Goal: Find specific page/section: Find specific page/section

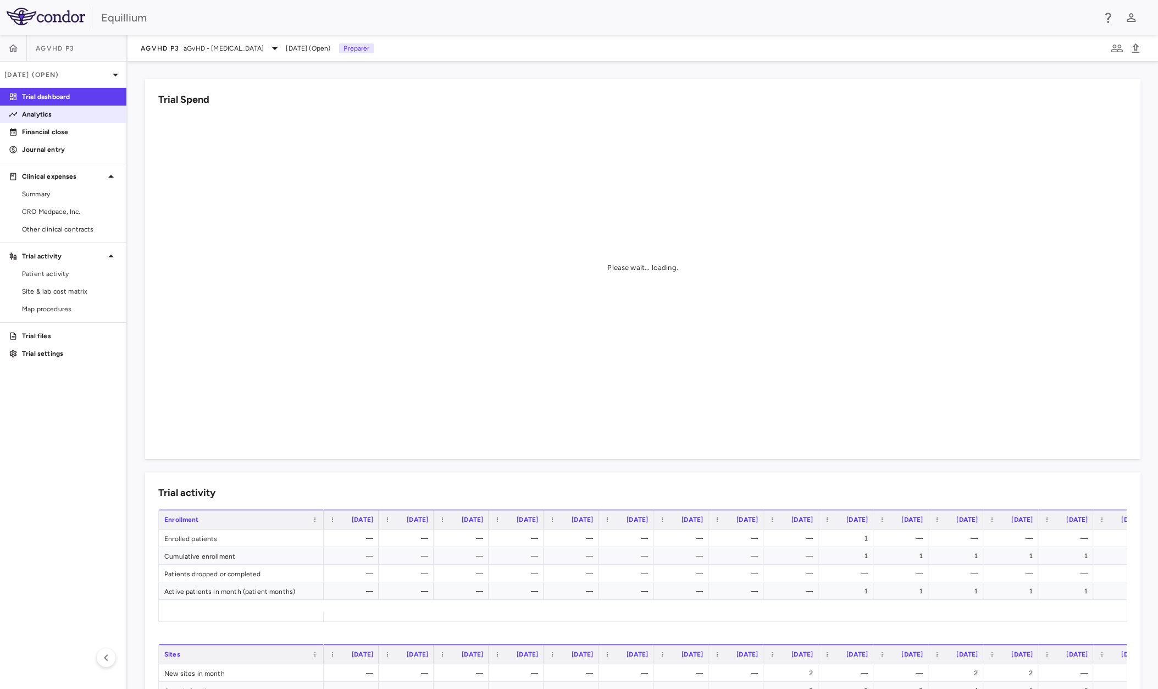
click at [56, 112] on p "Analytics" at bounding box center [70, 114] width 96 height 10
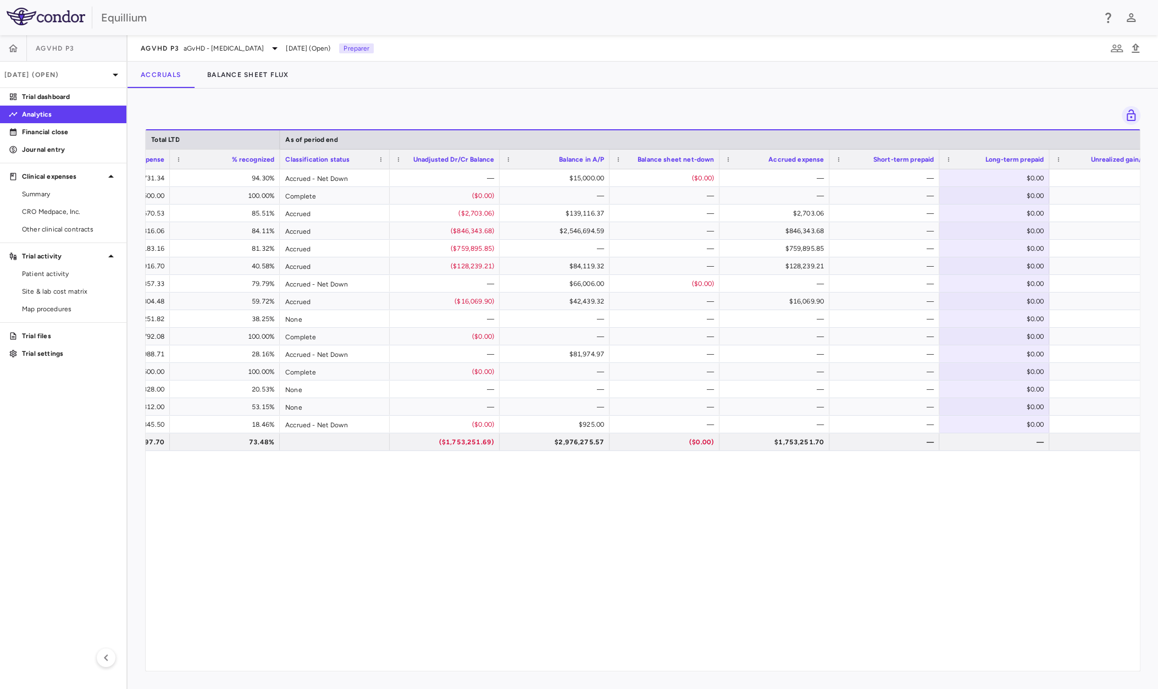
scroll to position [0, 1091]
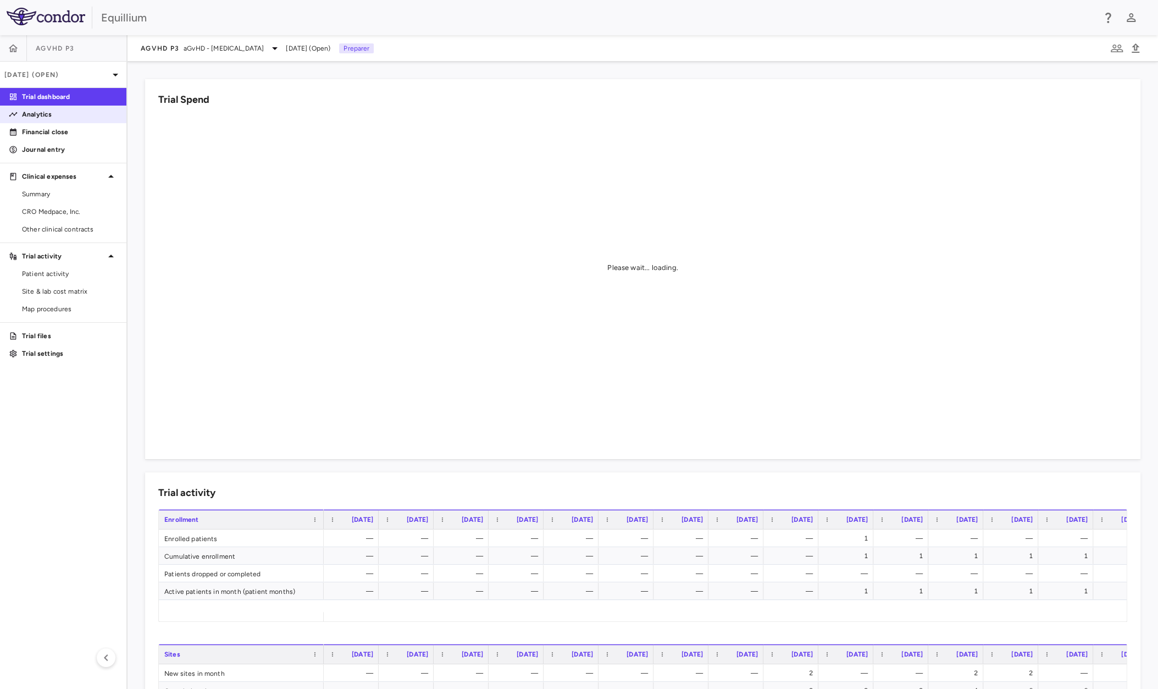
click at [37, 119] on link "Analytics" at bounding box center [63, 114] width 126 height 16
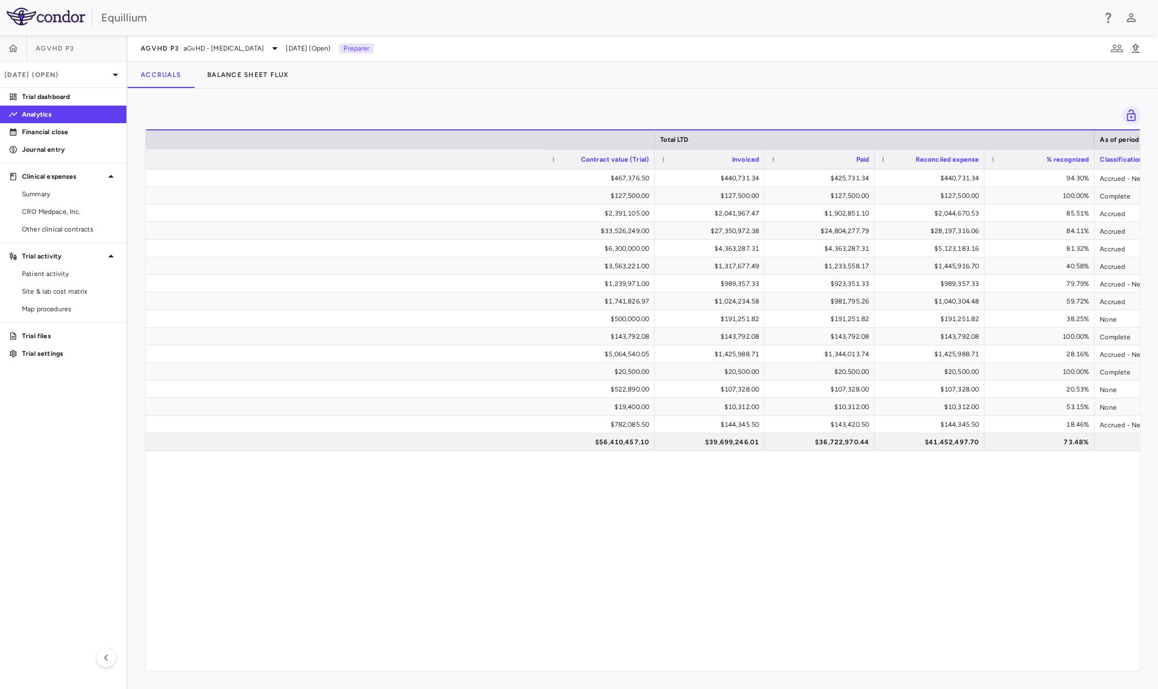
scroll to position [0, 1019]
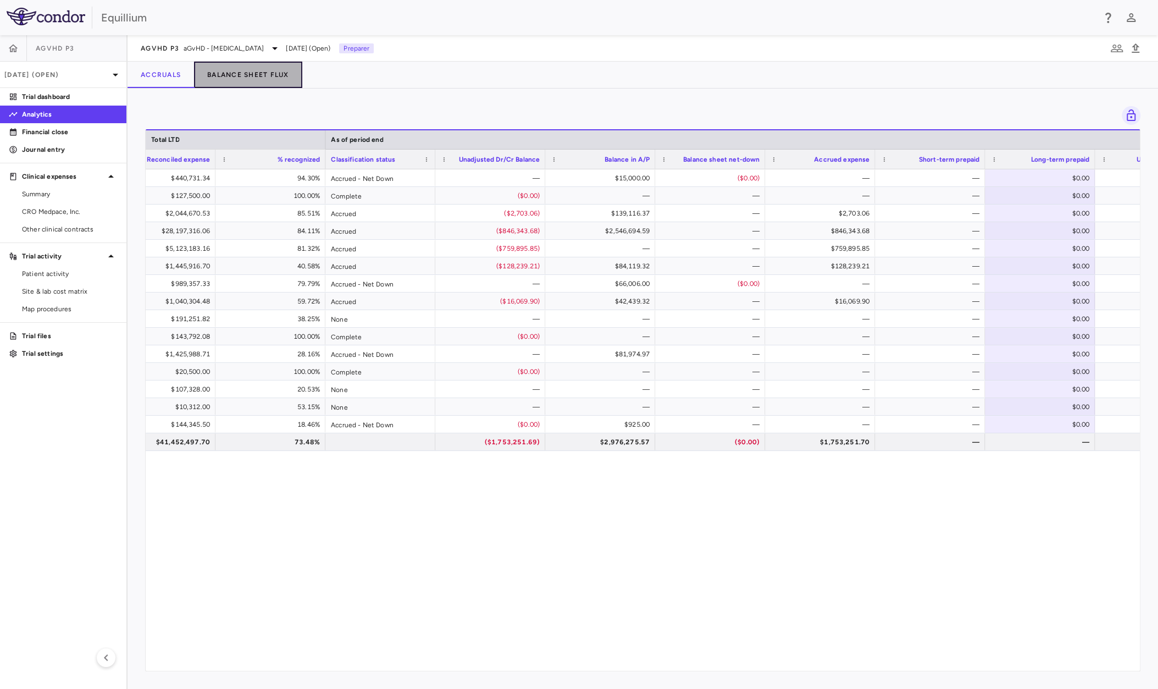
click at [283, 78] on button "Balance Sheet Flux" at bounding box center [248, 75] width 108 height 26
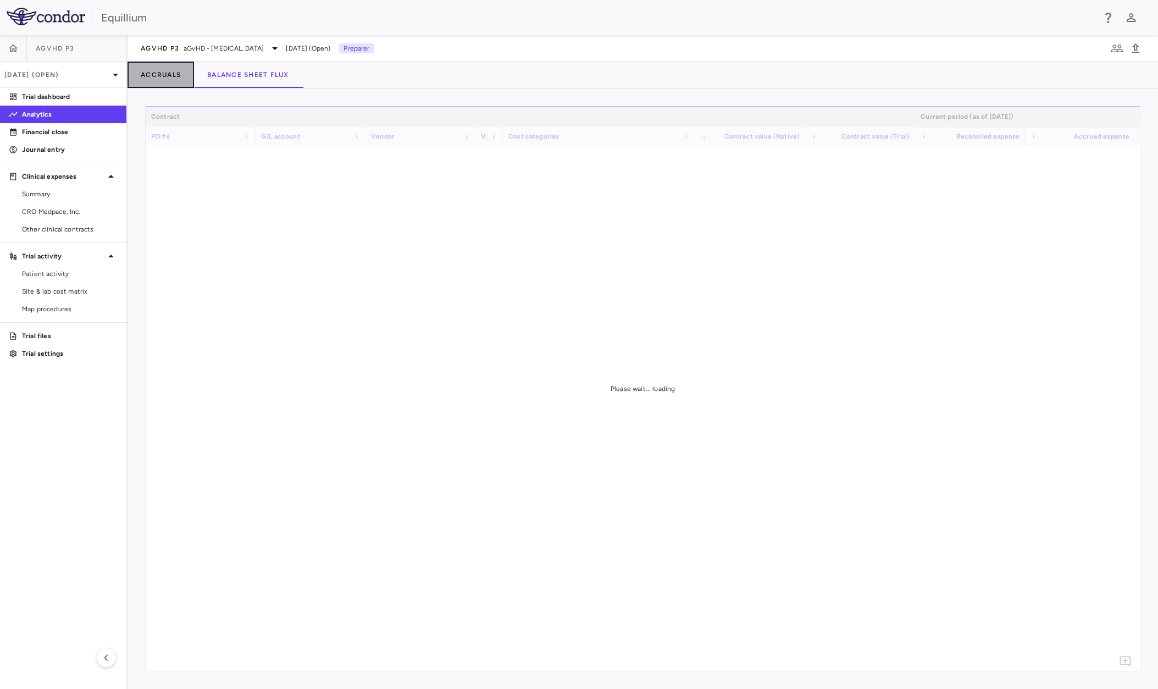
click at [162, 73] on button "Accruals" at bounding box center [161, 75] width 67 height 26
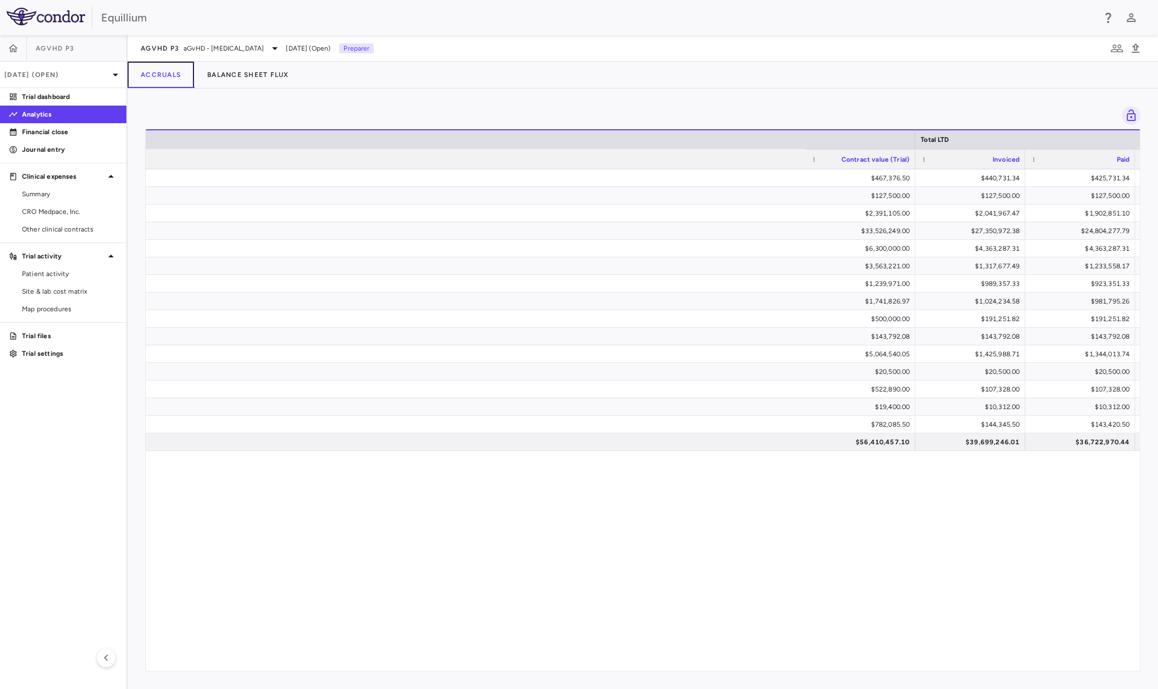
scroll to position [0, 870]
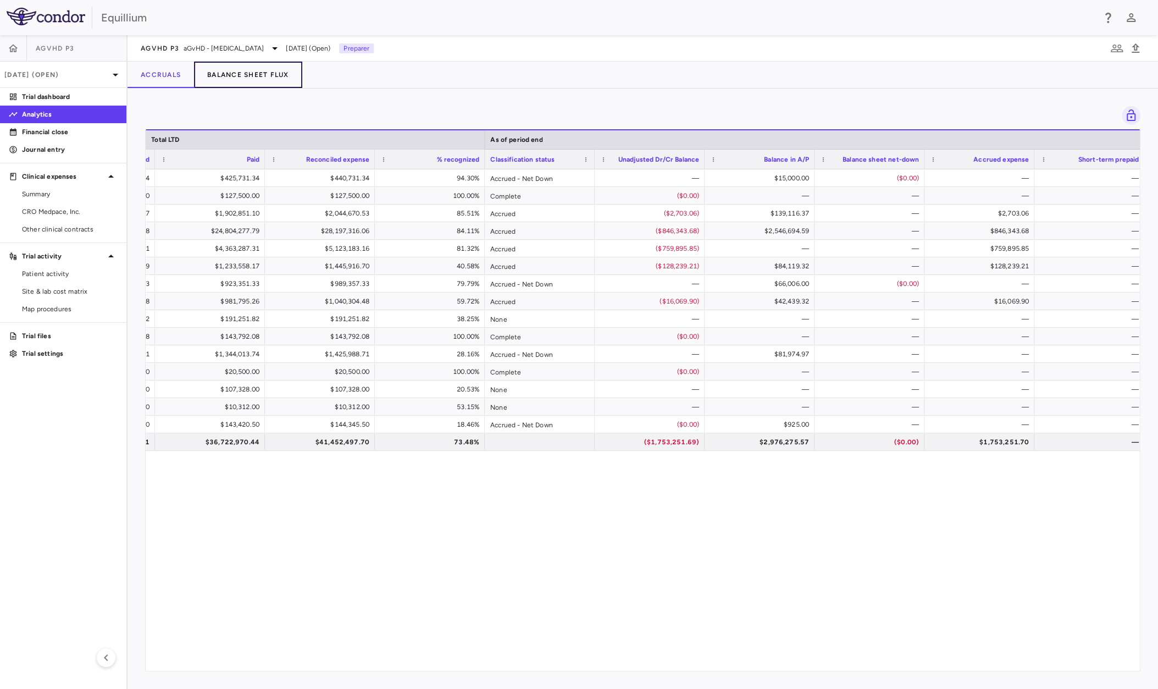
click at [227, 62] on button "Balance Sheet Flux" at bounding box center [248, 75] width 108 height 26
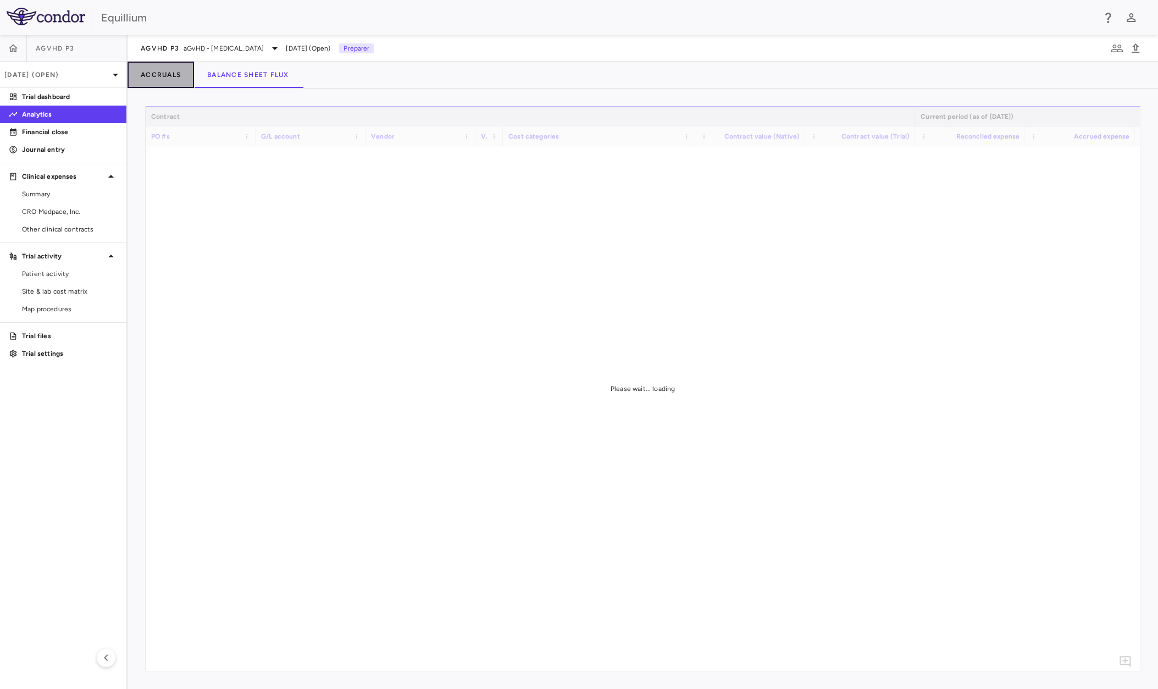
click at [168, 71] on button "Accruals" at bounding box center [161, 75] width 67 height 26
